Goal: Navigation & Orientation: Find specific page/section

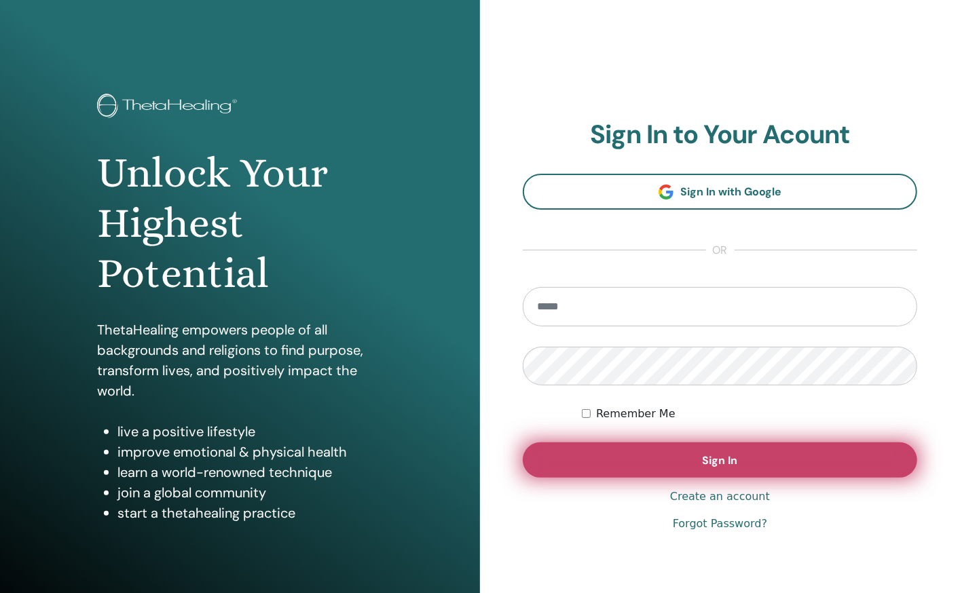
type input "**********"
click at [614, 453] on button "Sign In" at bounding box center [720, 460] width 395 height 35
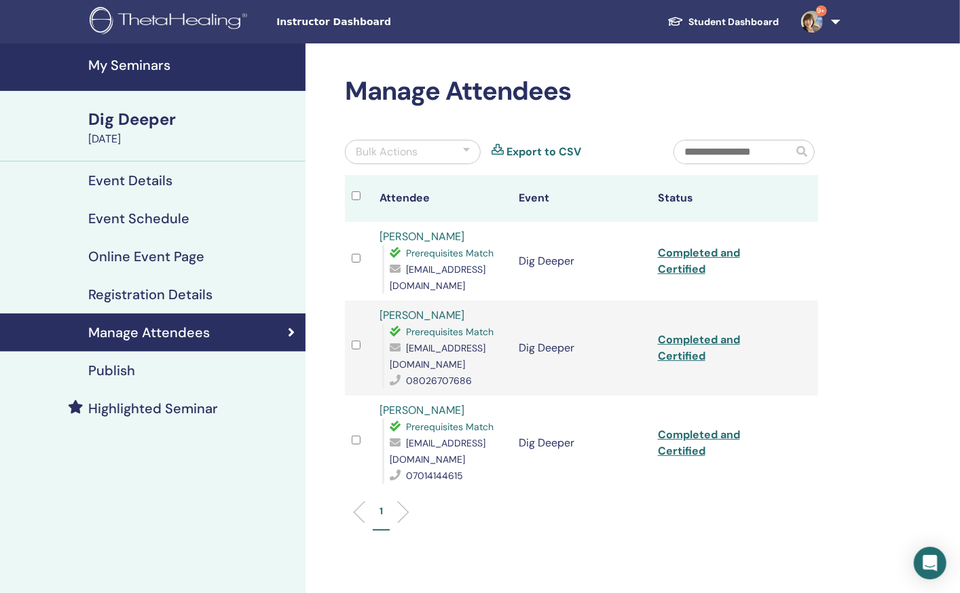
click at [141, 65] on h4 "My Seminars" at bounding box center [192, 65] width 209 height 16
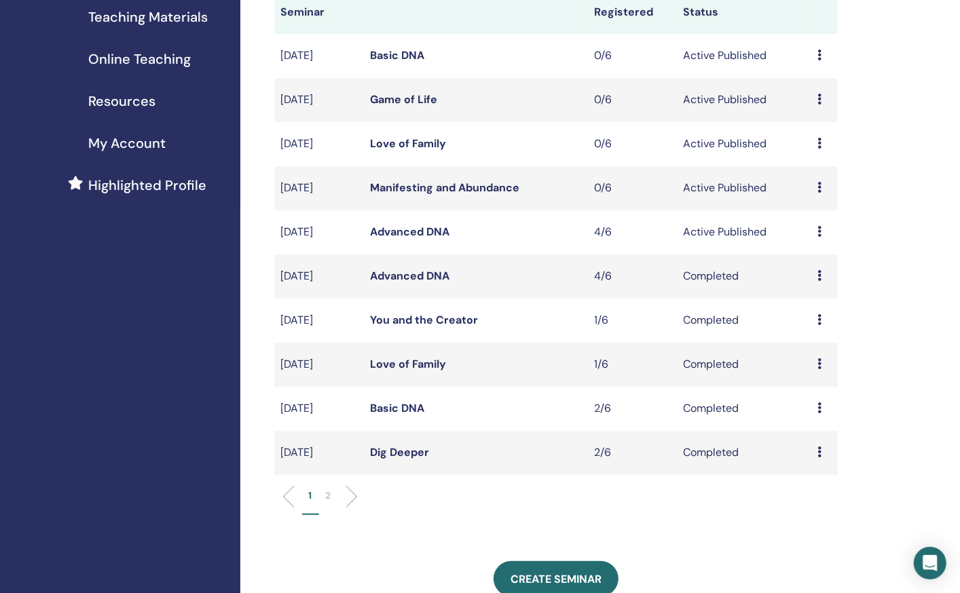
scroll to position [221, 0]
